Goal: Task Accomplishment & Management: Use online tool/utility

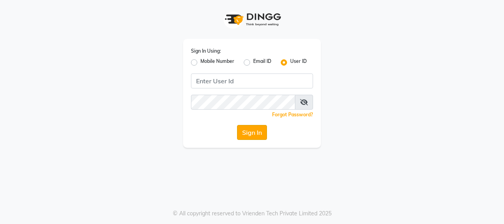
type input "burgundy"
click at [261, 130] on button "Sign In" at bounding box center [252, 132] width 30 height 15
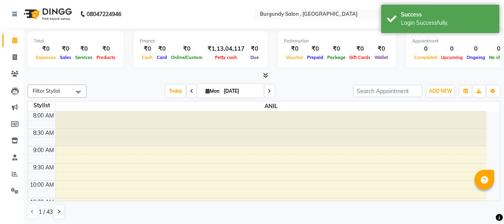
select select "en"
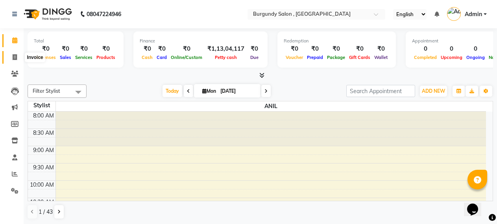
click at [14, 55] on icon at bounding box center [15, 57] width 4 height 6
select select "service"
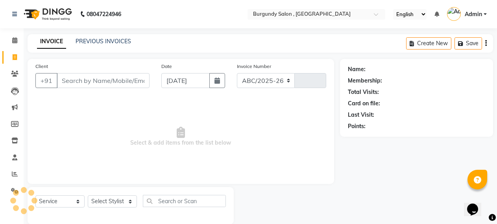
select select "5345"
type input "1663"
click at [112, 204] on select "Select Stylist" at bounding box center [112, 202] width 49 height 12
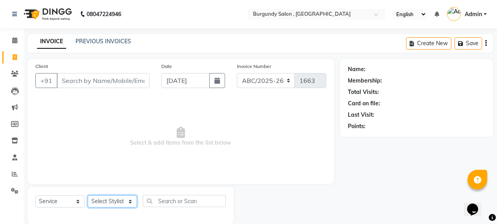
click at [113, 198] on select "Select Stylist" at bounding box center [112, 202] width 49 height 12
click at [113, 198] on select "Select Stylist ANIL [PERSON_NAME] [PERSON_NAME] DHON DAS DHON / [PERSON_NAME] […" at bounding box center [121, 202] width 67 height 12
select select "71248"
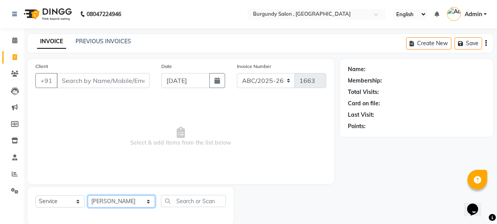
click at [88, 196] on select "Select Stylist ANIL [PERSON_NAME] [PERSON_NAME] DHON DAS DHON / [PERSON_NAME] […" at bounding box center [121, 202] width 67 height 12
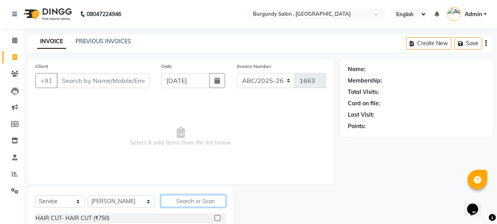
click at [182, 204] on input "text" at bounding box center [193, 201] width 65 height 12
type input "eye"
click at [215, 218] on label at bounding box center [218, 218] width 6 height 6
click at [215, 218] on input "checkbox" at bounding box center [217, 218] width 5 height 5
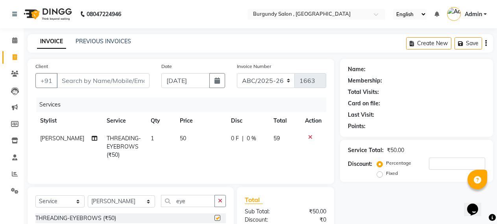
checkbox input "false"
click at [120, 78] on input "Client" at bounding box center [103, 80] width 93 height 15
click at [117, 205] on select "Select Stylist ANIL [PERSON_NAME] [PERSON_NAME] DHON DAS DHON / [PERSON_NAME] […" at bounding box center [121, 202] width 67 height 12
select select "32568"
click at [88, 196] on select "Select Stylist ANIL [PERSON_NAME] [PERSON_NAME] DHON DAS DHON / [PERSON_NAME] […" at bounding box center [121, 202] width 67 height 12
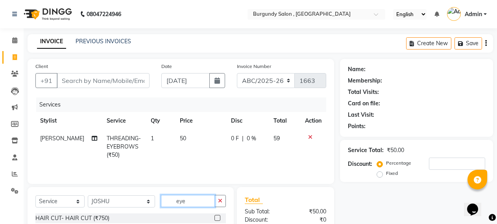
click at [169, 202] on input "eye" at bounding box center [188, 201] width 54 height 12
type input "e"
type input "roo"
click at [215, 218] on label at bounding box center [218, 218] width 6 height 6
click at [215, 218] on input "checkbox" at bounding box center [217, 218] width 5 height 5
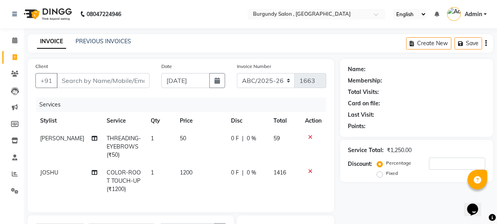
checkbox input "false"
click at [117, 85] on input "Client" at bounding box center [103, 80] width 93 height 15
type input "a"
type input "0"
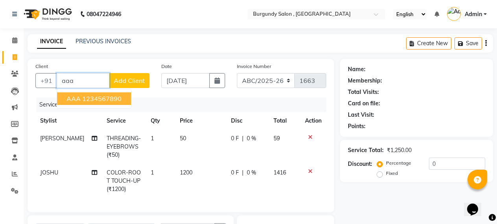
click at [116, 98] on ngb-highlight "1234567890" at bounding box center [101, 99] width 39 height 8
type input "1234567890"
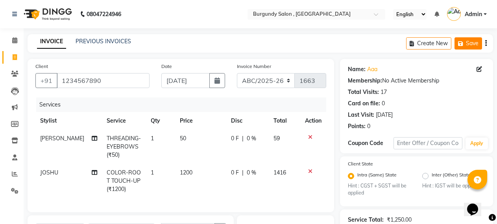
click at [473, 46] on button "Save" at bounding box center [469, 43] width 28 height 12
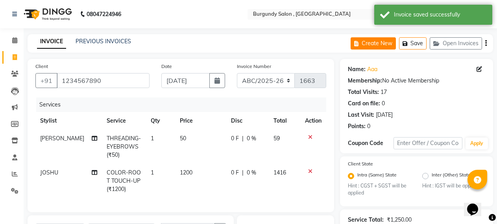
click at [381, 43] on button "Create New" at bounding box center [373, 43] width 45 height 12
select select "service"
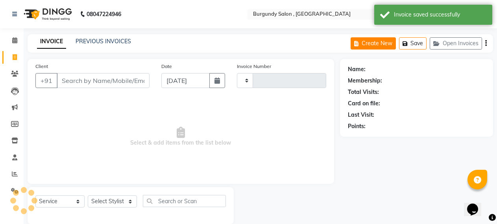
scroll to position [12, 0]
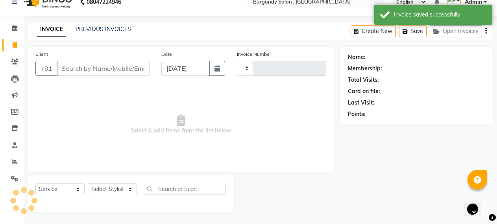
type input "1663"
select select "5345"
